Goal: Navigation & Orientation: Find specific page/section

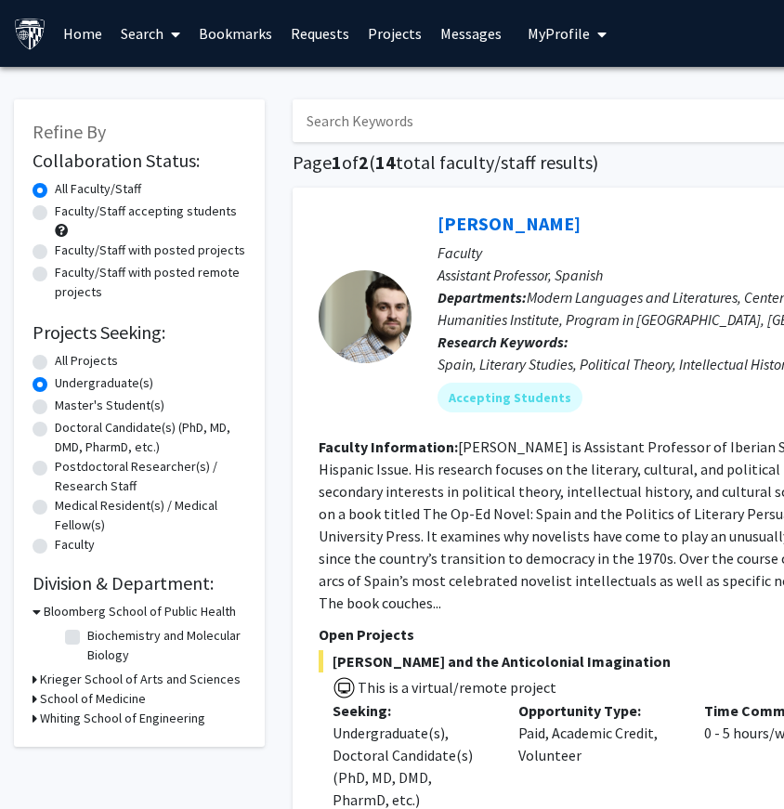
scroll to position [223, 0]
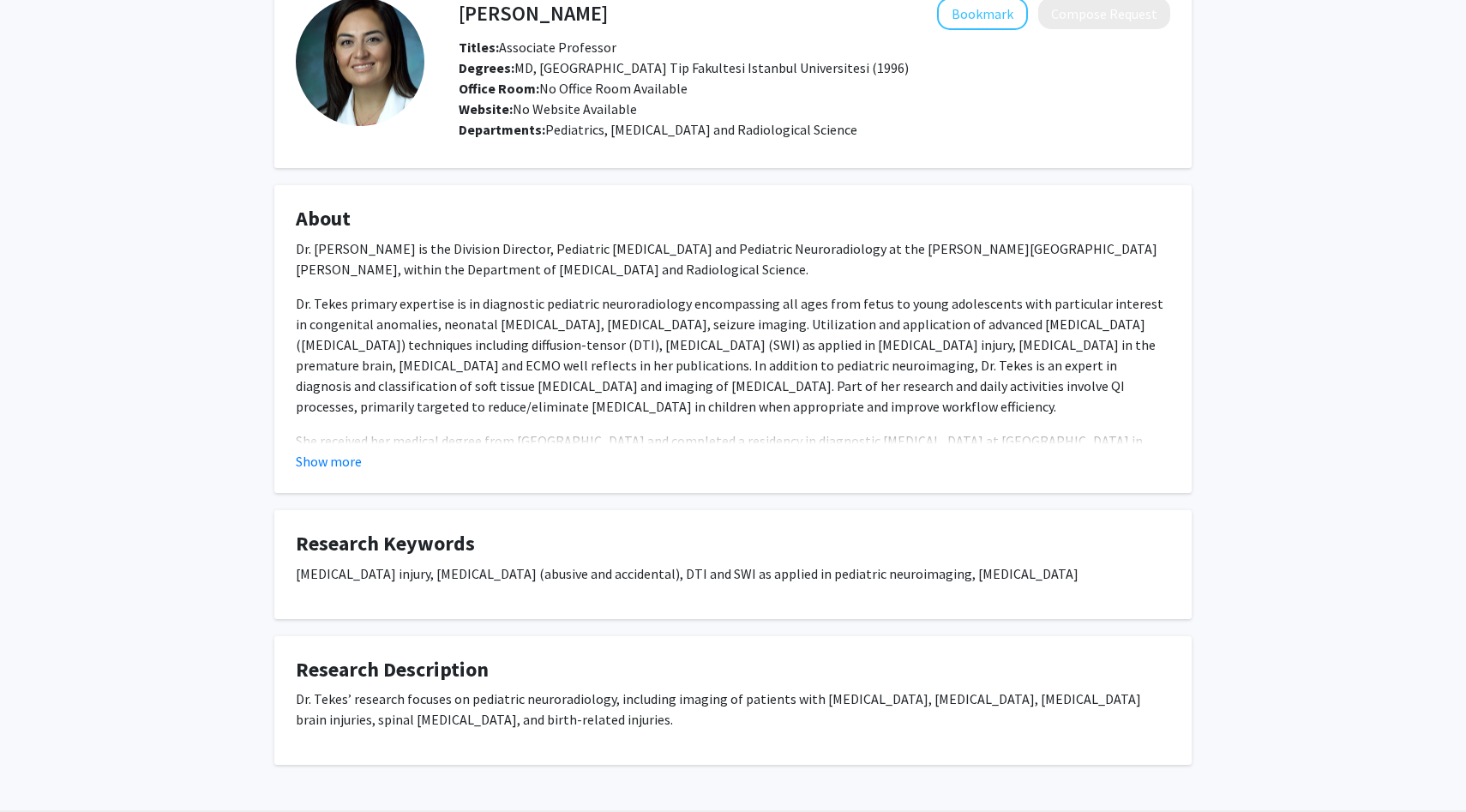
scroll to position [159, 0]
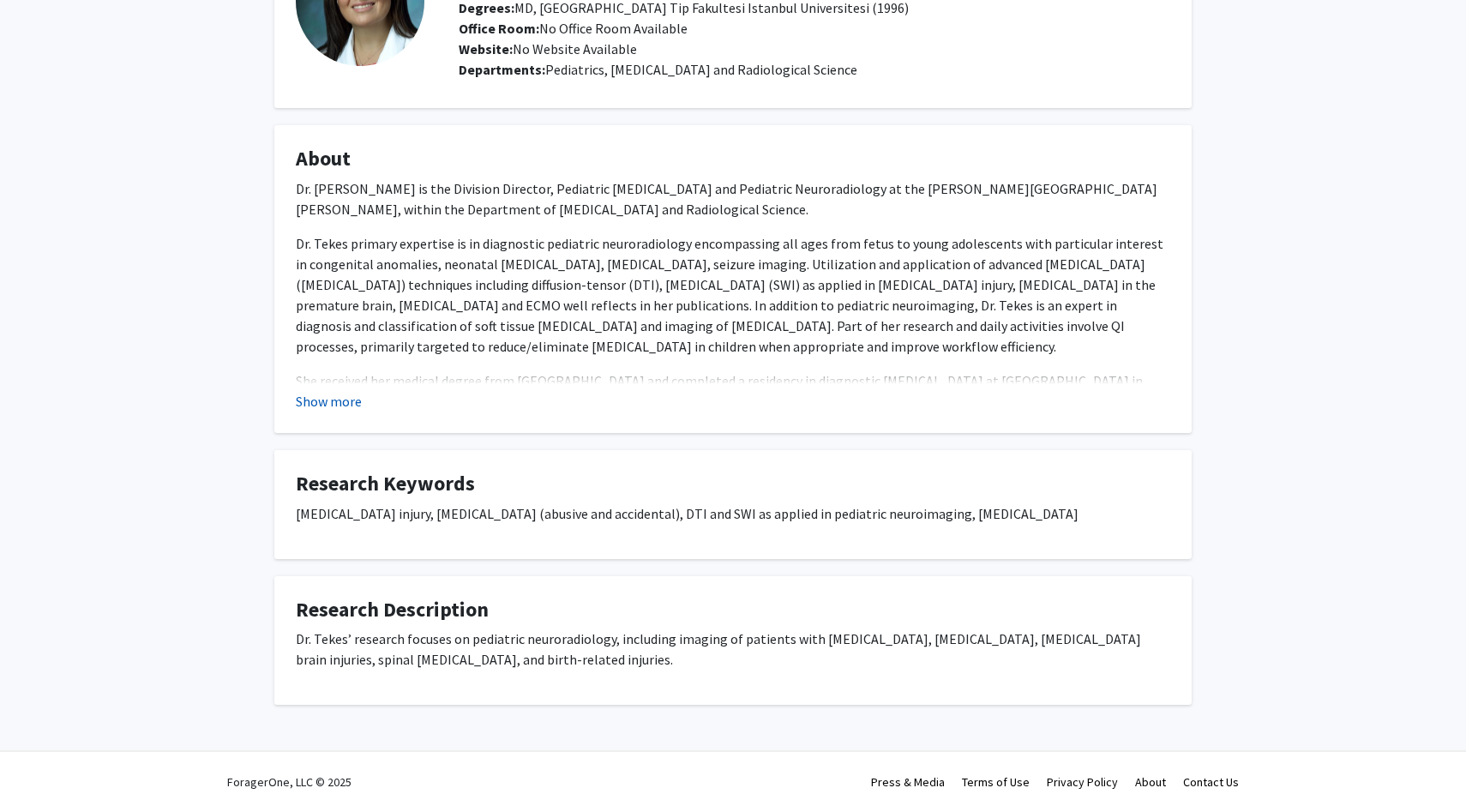
click at [331, 402] on button "Show more" at bounding box center [329, 401] width 66 height 20
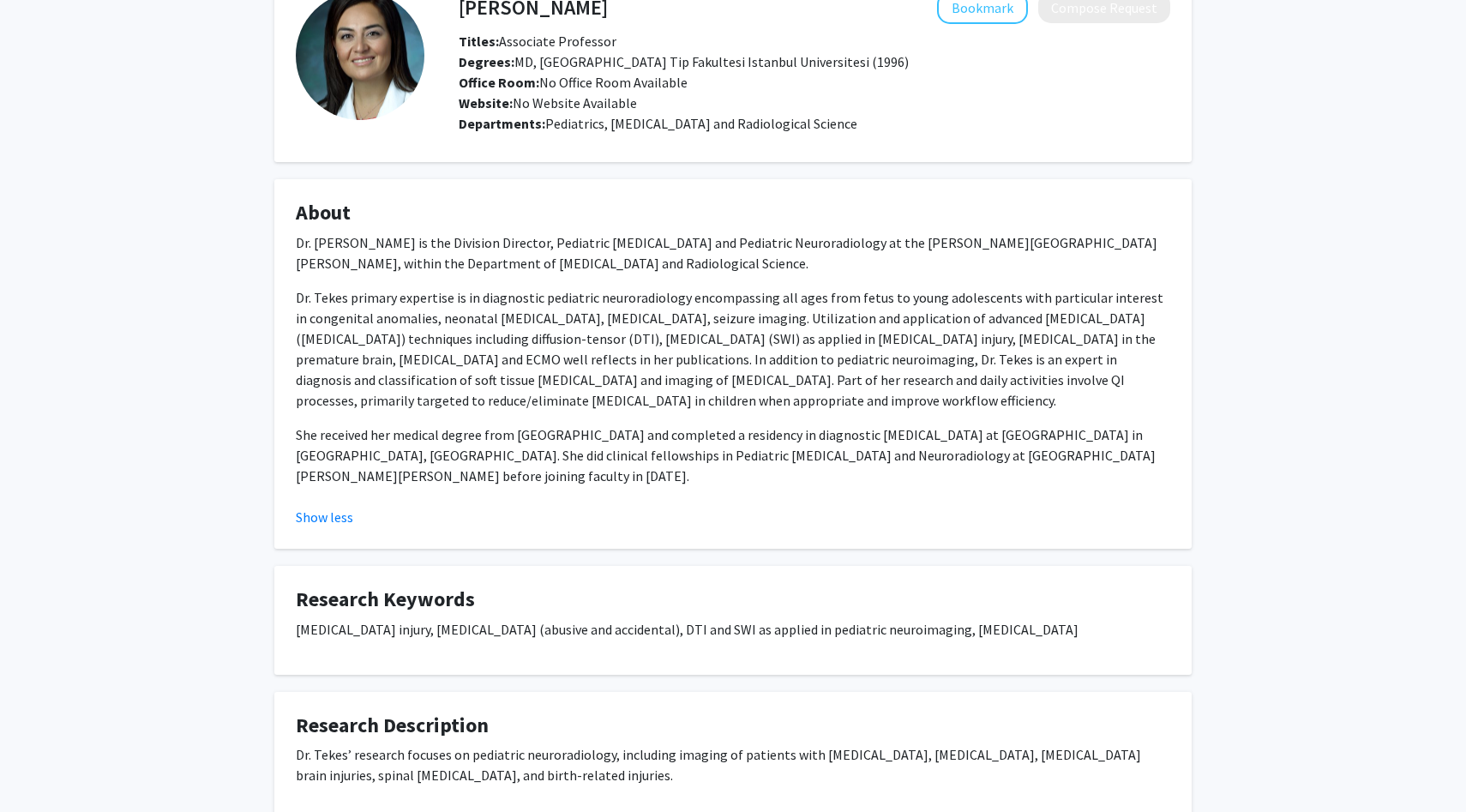
scroll to position [0, 0]
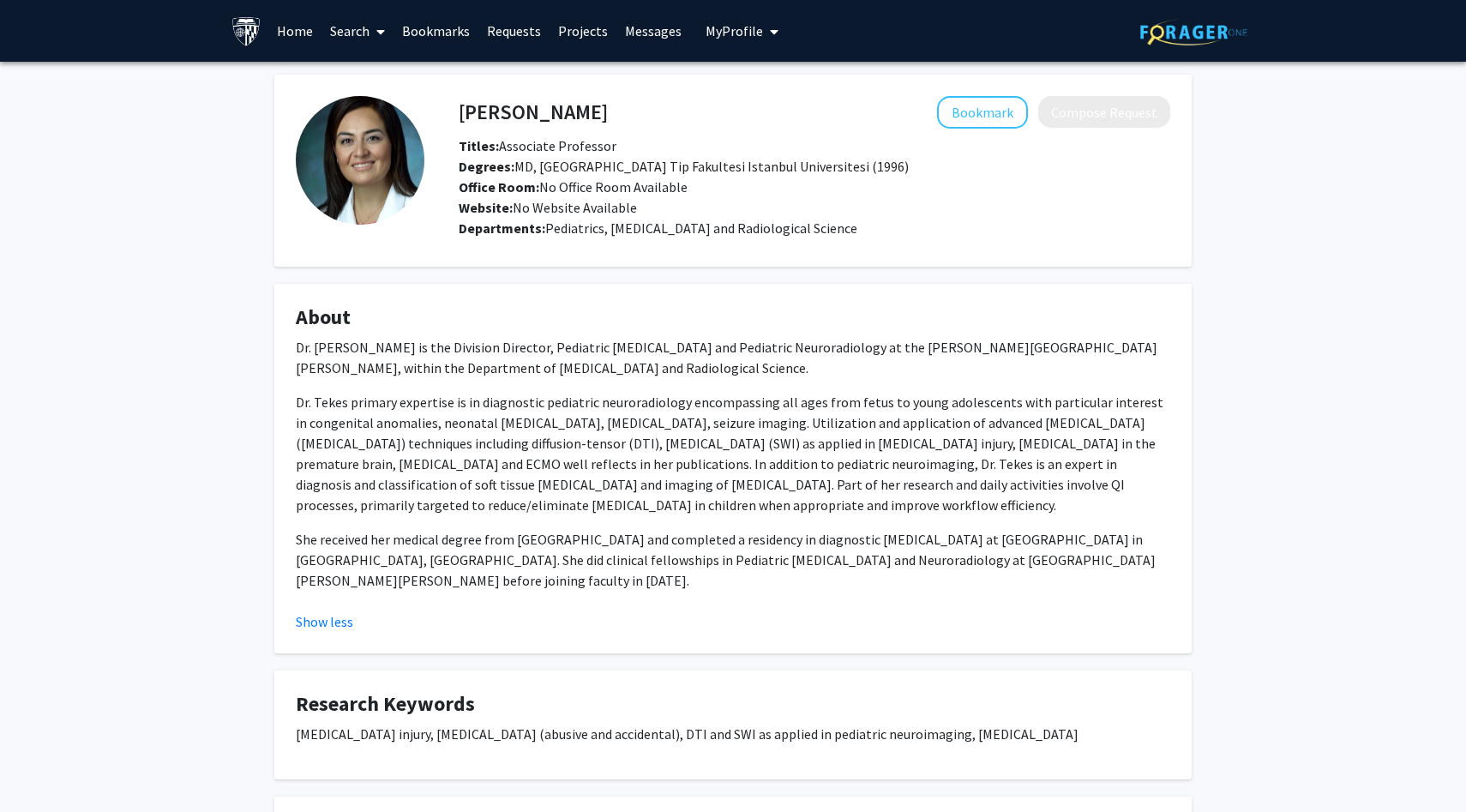
click at [416, 31] on link "Bookmarks" at bounding box center [436, 30] width 85 height 60
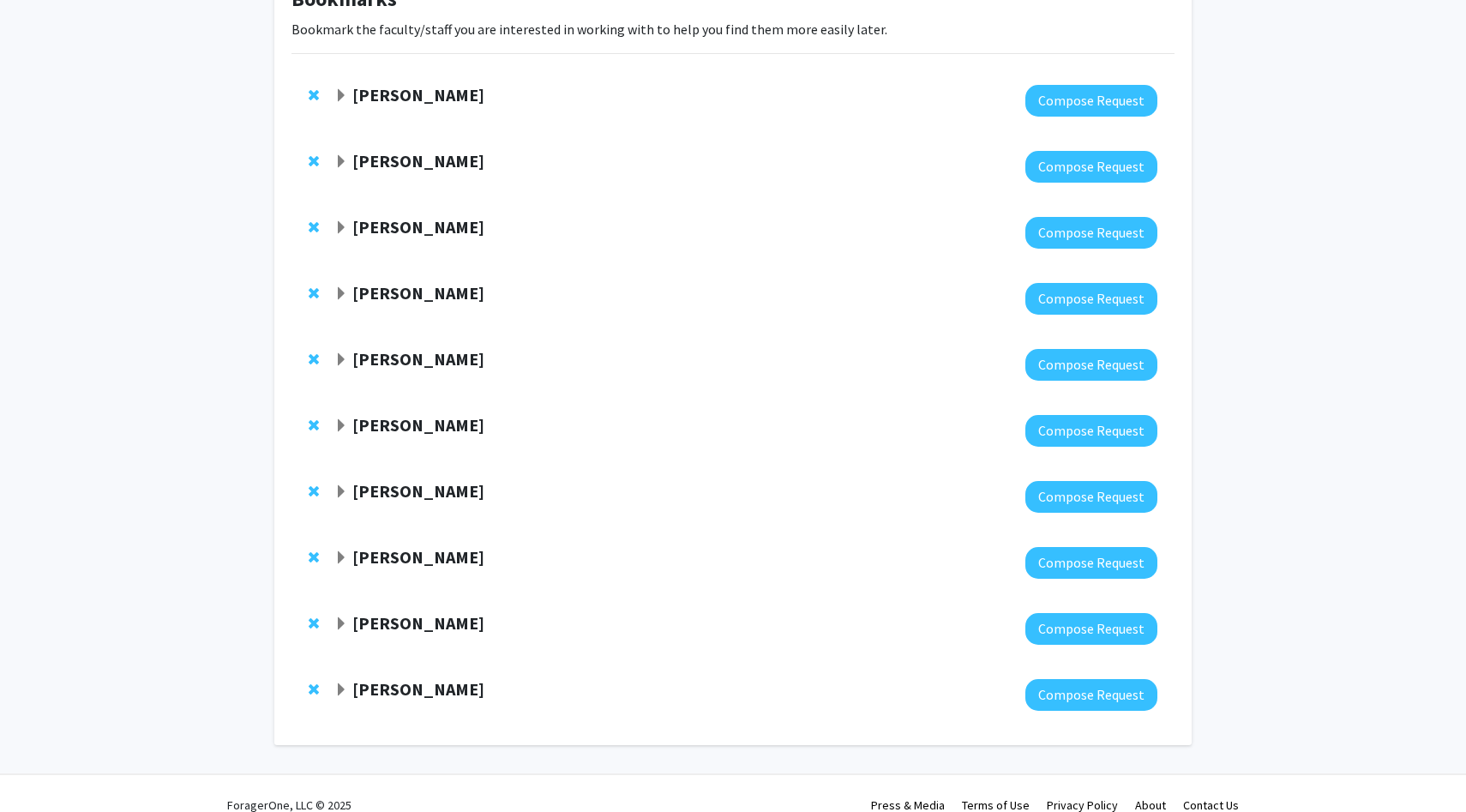
scroll to position [145, 0]
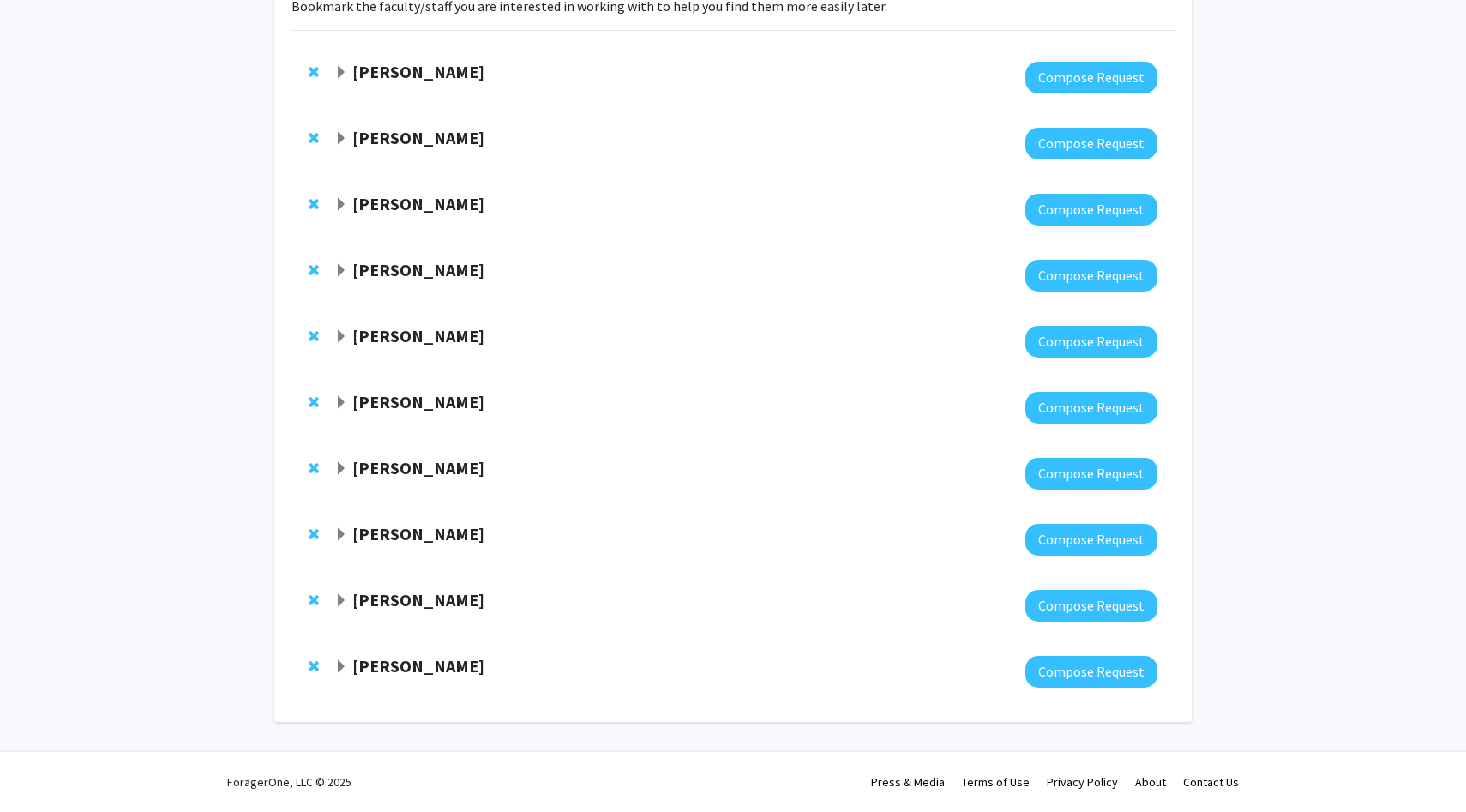
click at [409, 669] on strong "[PERSON_NAME]" at bounding box center [418, 665] width 132 height 21
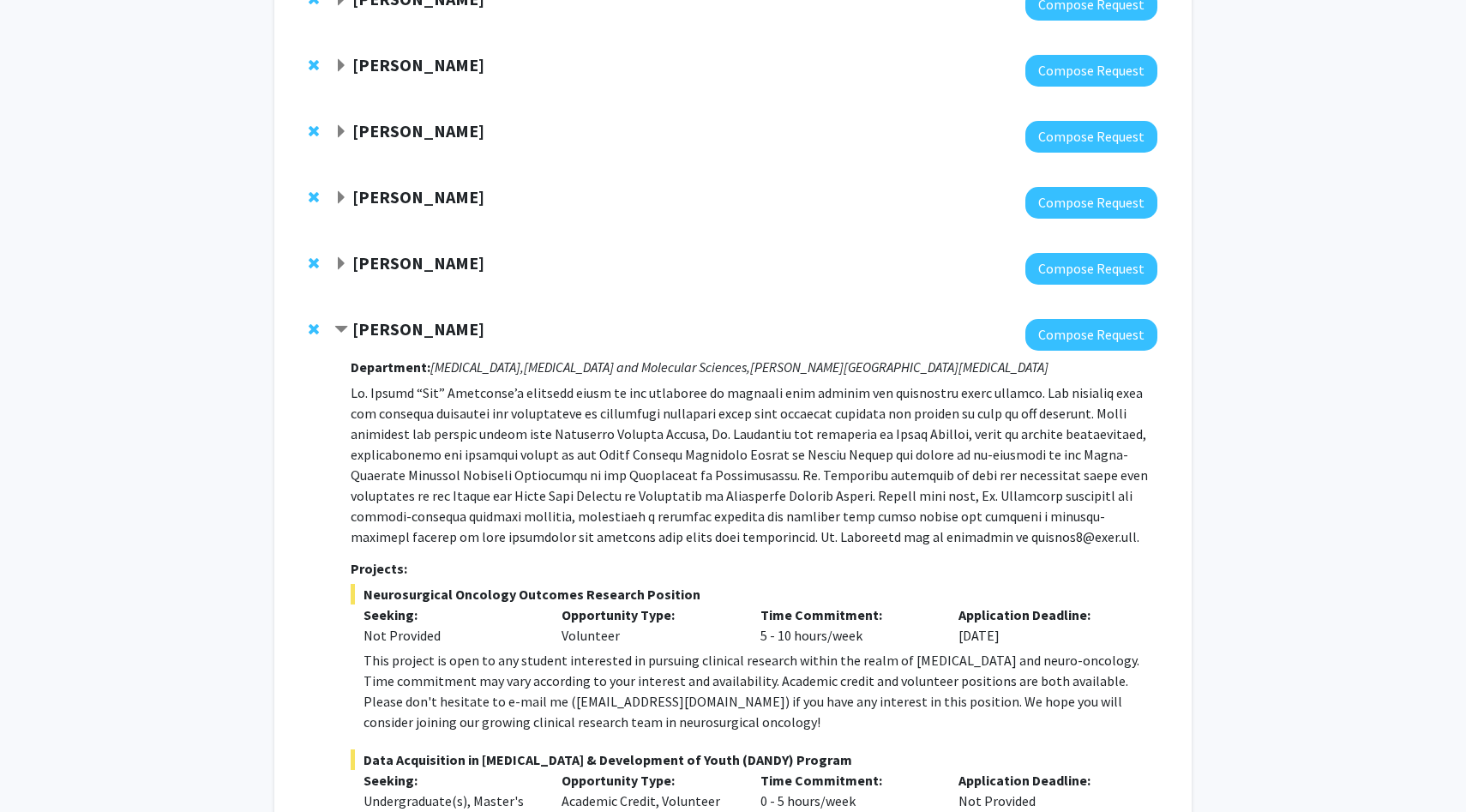
scroll to position [526, 0]
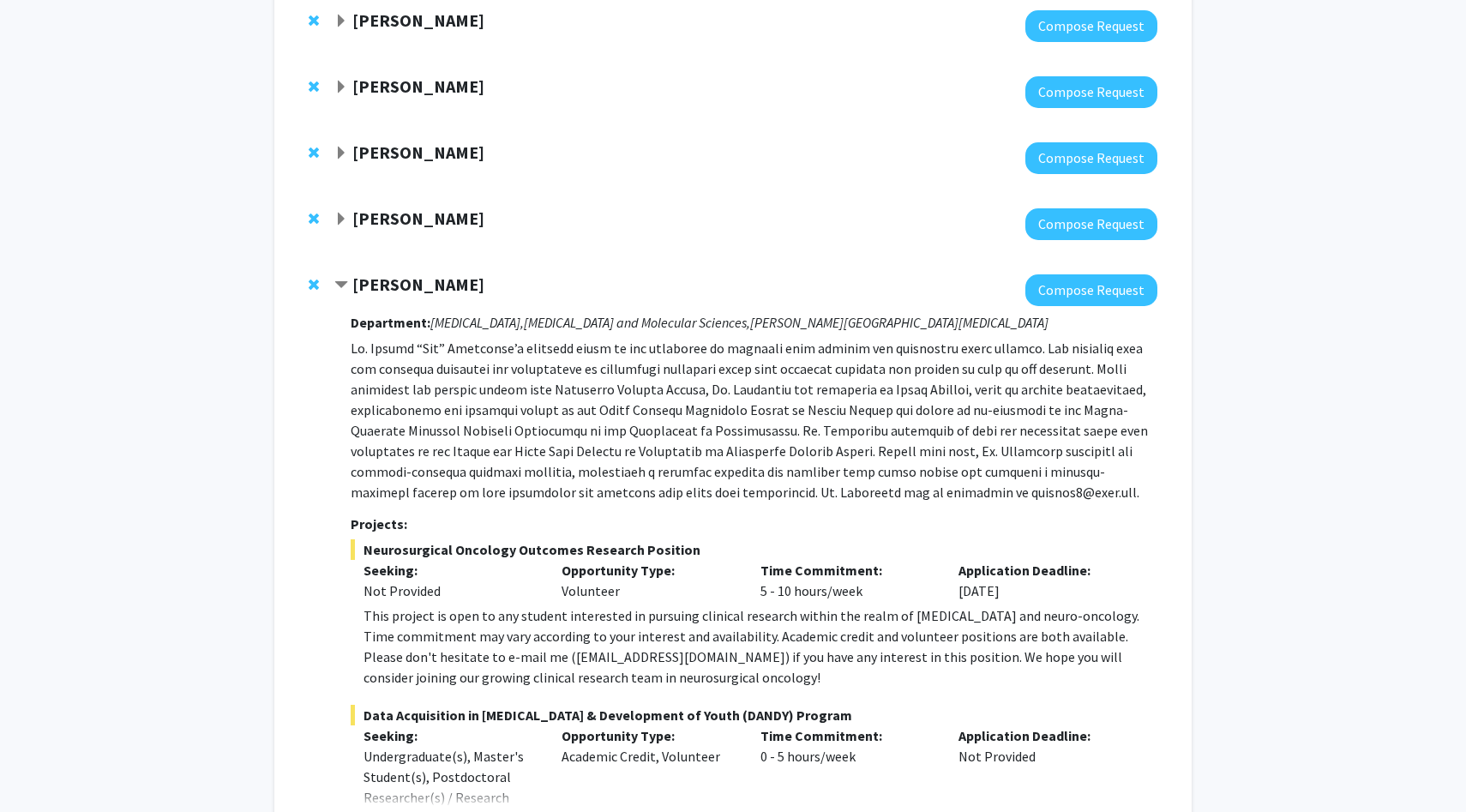
click at [427, 276] on strong "[PERSON_NAME]" at bounding box center [418, 283] width 132 height 21
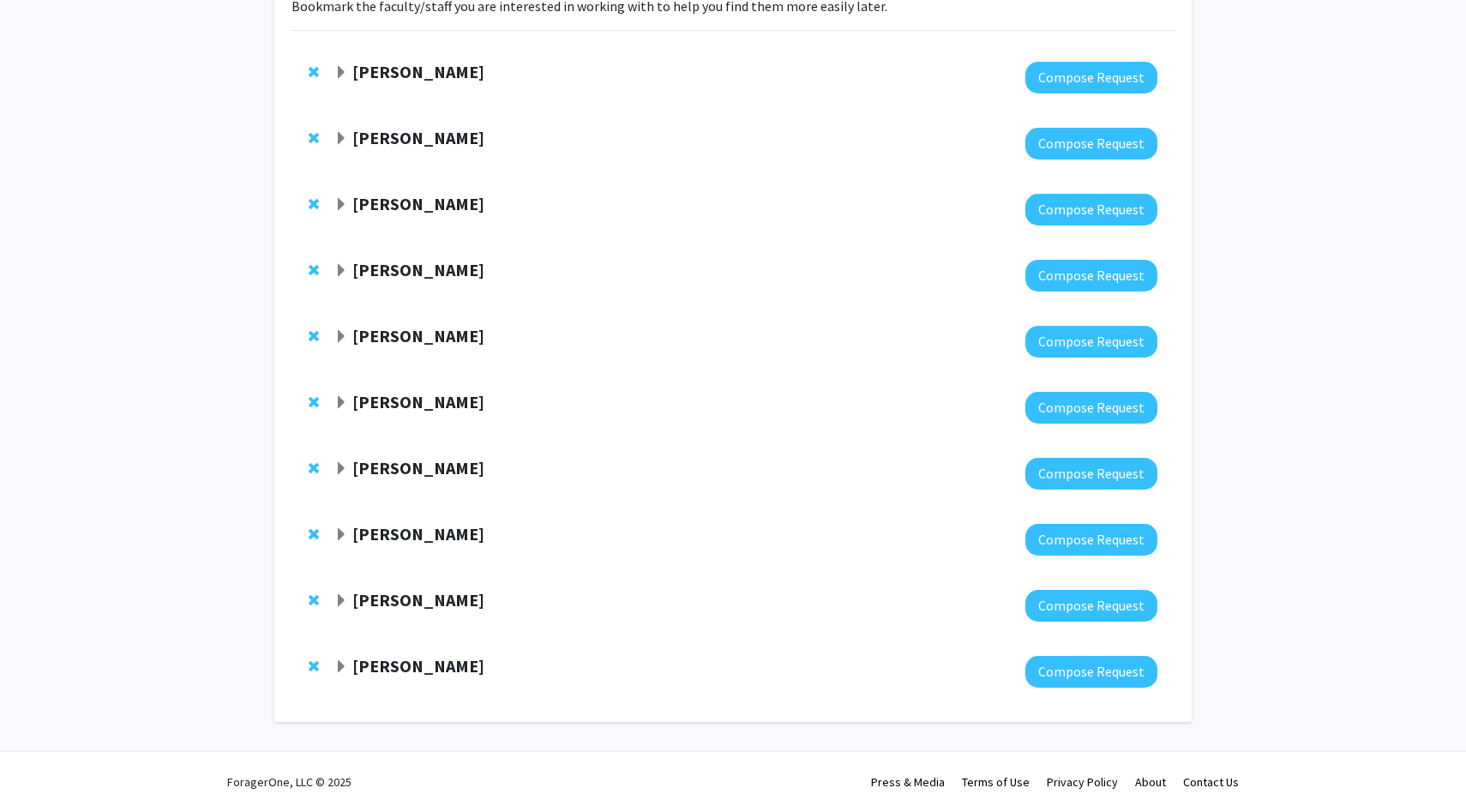
click at [427, 334] on strong "Bunmi Ogungbe" at bounding box center [418, 335] width 132 height 21
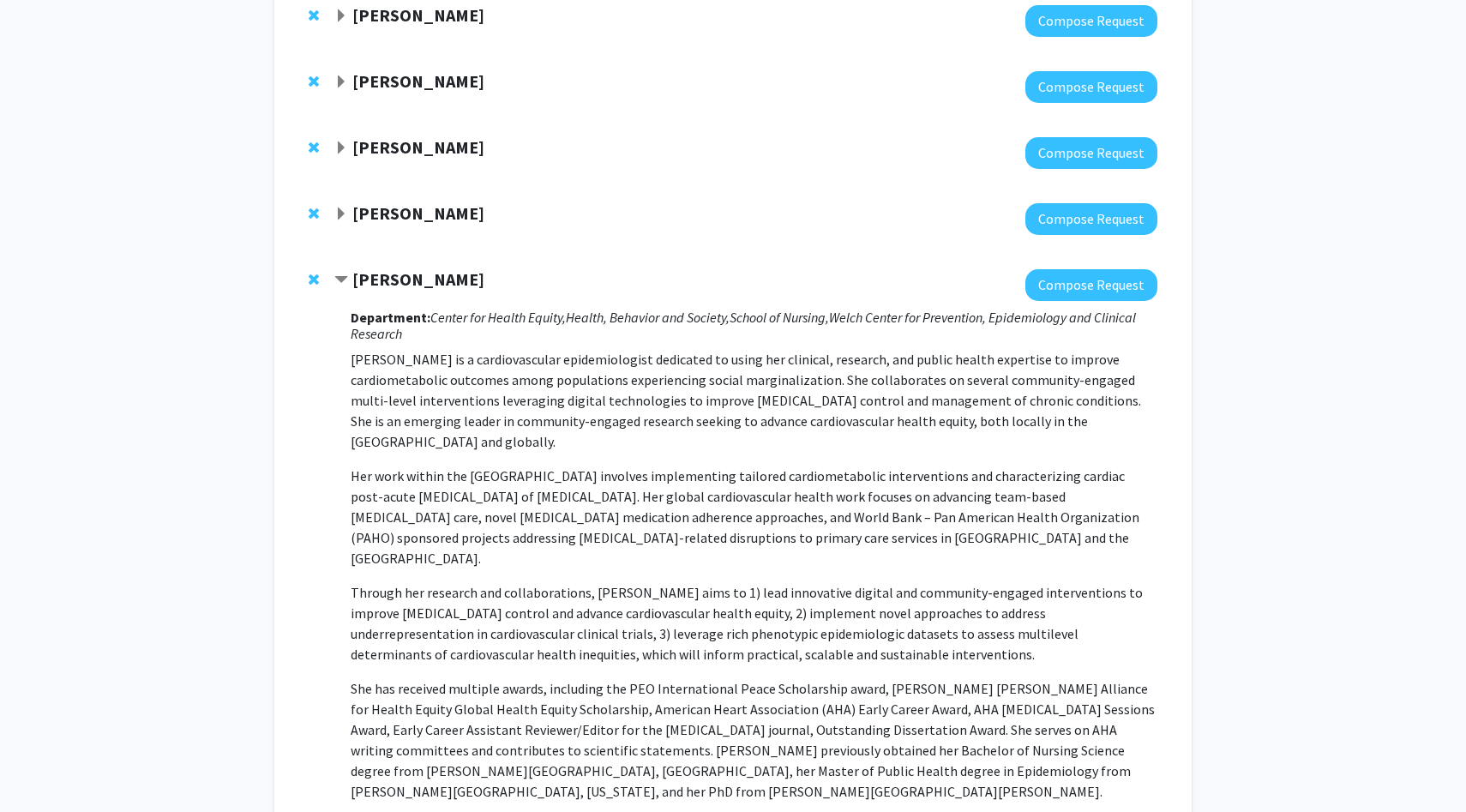
click at [431, 273] on strong "Bunmi Ogungbe" at bounding box center [418, 279] width 132 height 21
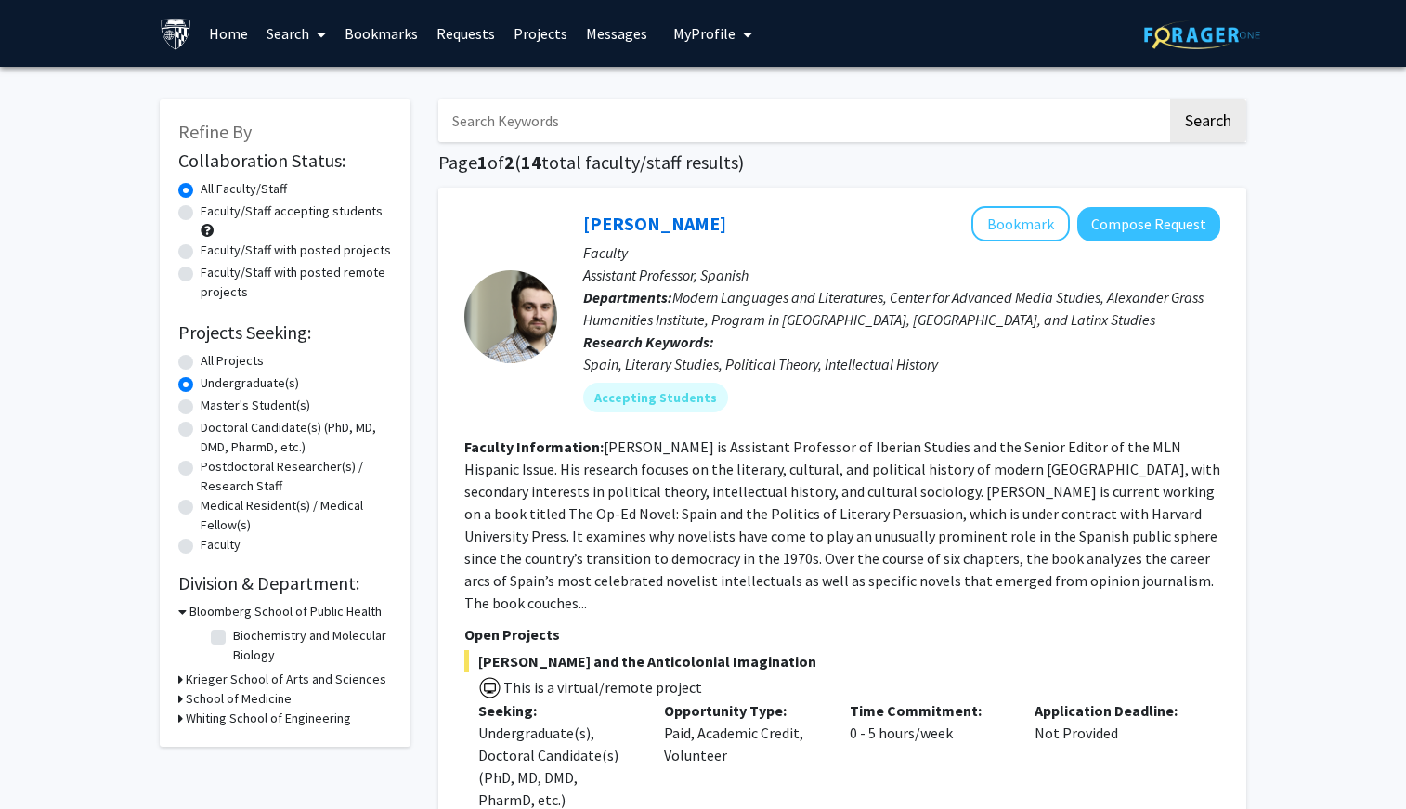
scroll to position [223, 0]
